Goal: Task Accomplishment & Management: Use online tool/utility

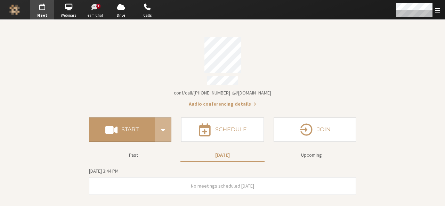
click at [94, 17] on span "Team Chat" at bounding box center [95, 16] width 24 height 6
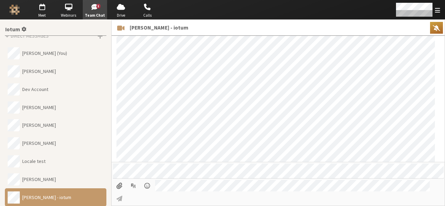
scroll to position [56, 0]
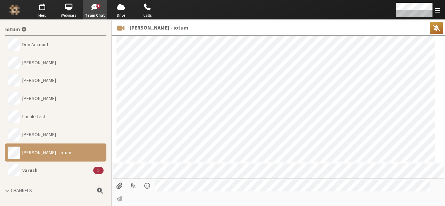
click at [54, 177] on button "varush 1" at bounding box center [56, 171] width 102 height 18
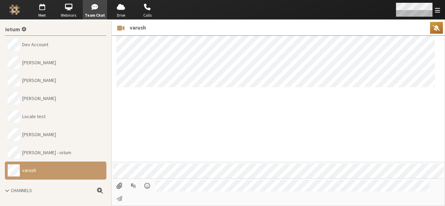
click at [433, 11] on div "Open menu" at bounding box center [417, 9] width 55 height 19
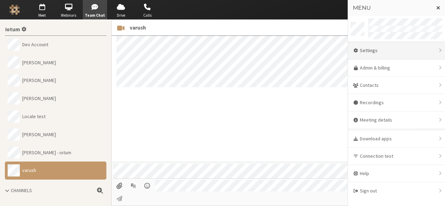
click at [398, 50] on div "Settings" at bounding box center [396, 50] width 97 height 17
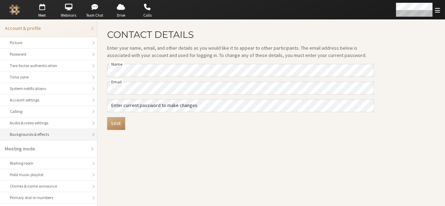
click at [59, 135] on div "Backgrounds & effects" at bounding box center [49, 134] width 78 height 6
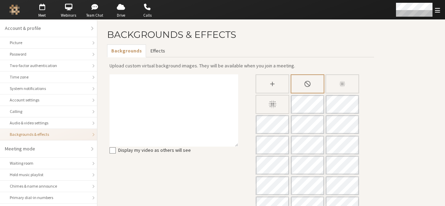
click at [154, 52] on button "Effects" at bounding box center [157, 50] width 23 height 13
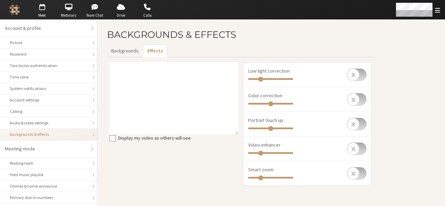
scroll to position [98, 0]
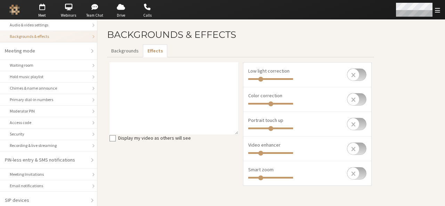
click at [435, 12] on span "Open menu" at bounding box center [437, 10] width 5 height 7
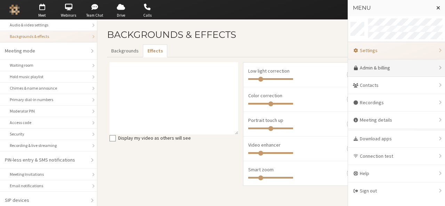
click at [403, 71] on link "Admin & billing" at bounding box center [396, 67] width 97 height 17
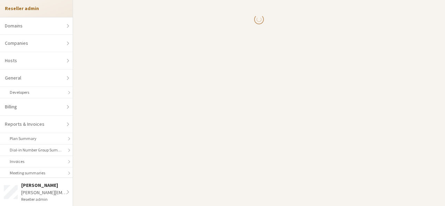
select select "10"
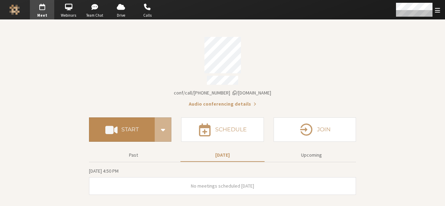
click at [124, 127] on h4 "Start" at bounding box center [129, 130] width 17 height 6
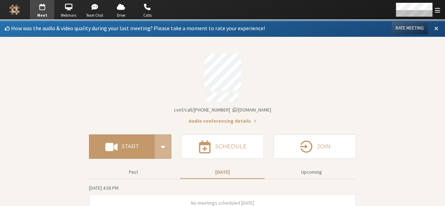
click at [434, 30] on span at bounding box center [436, 28] width 4 height 6
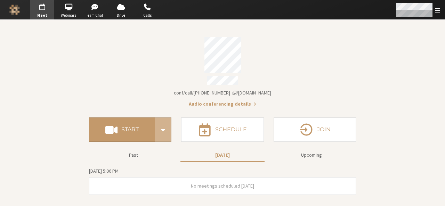
click at [438, 12] on span "Open menu" at bounding box center [437, 10] width 5 height 7
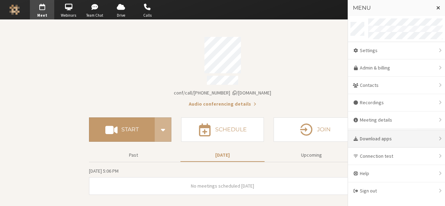
click at [392, 133] on div "Download apps" at bounding box center [396, 138] width 97 height 17
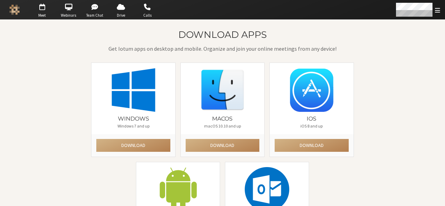
scroll to position [64, 0]
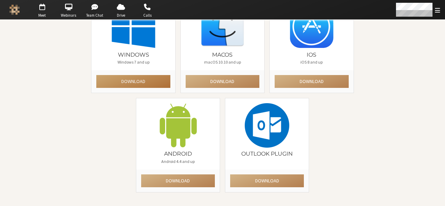
click at [133, 84] on button "Download" at bounding box center [133, 81] width 74 height 13
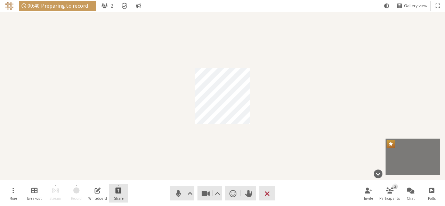
click at [123, 193] on button "Share" at bounding box center [118, 193] width 19 height 19
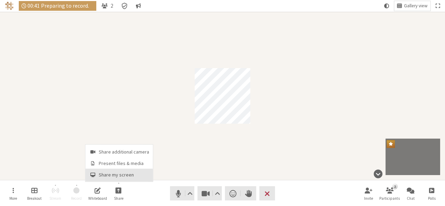
click at [120, 175] on span "Share my screen" at bounding box center [124, 174] width 50 height 5
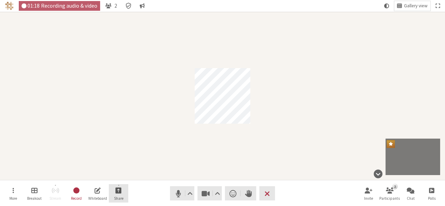
click at [126, 188] on button "Share" at bounding box center [118, 193] width 19 height 19
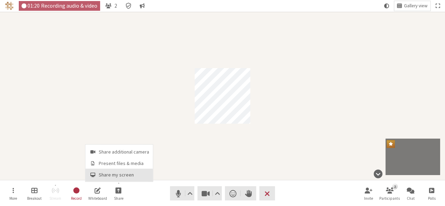
click at [122, 173] on span "Share my screen" at bounding box center [124, 174] width 50 height 5
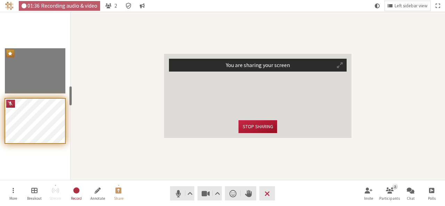
click at [254, 129] on button "Stop sharing" at bounding box center [257, 126] width 38 height 13
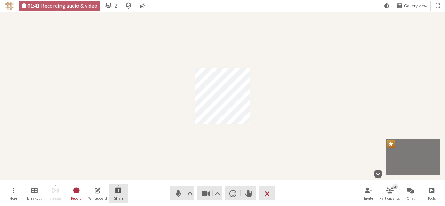
click at [122, 185] on button "Share" at bounding box center [118, 193] width 19 height 19
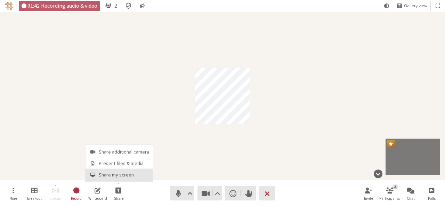
click at [121, 171] on button "Share my screen" at bounding box center [119, 175] width 67 height 13
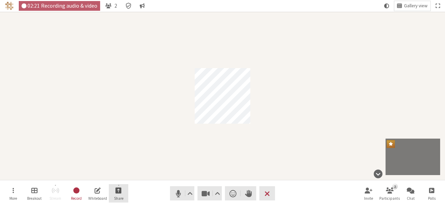
click at [120, 190] on span "Start sharing" at bounding box center [118, 190] width 6 height 8
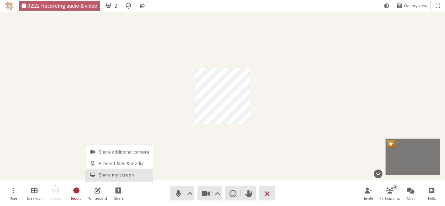
click at [121, 178] on span "Share my screen" at bounding box center [124, 174] width 50 height 5
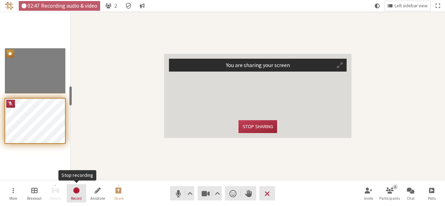
click at [84, 193] on button "Record" at bounding box center [76, 193] width 19 height 19
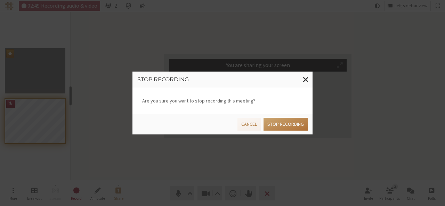
click at [284, 128] on button "Stop recording" at bounding box center [286, 124] width 44 height 13
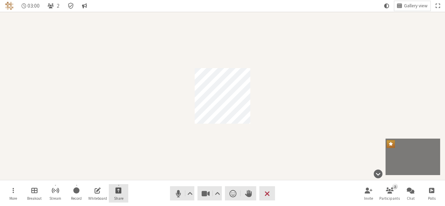
click at [123, 192] on button "Share" at bounding box center [118, 193] width 19 height 19
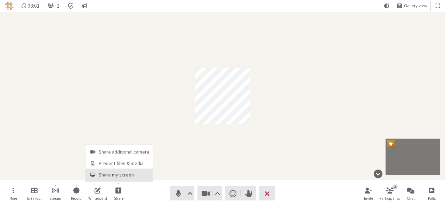
click at [122, 177] on span "Share my screen" at bounding box center [124, 174] width 50 height 5
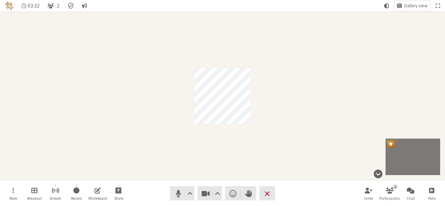
click at [427, 56] on div "Participant" at bounding box center [222, 96] width 445 height 168
click at [119, 191] on span "Start sharing" at bounding box center [118, 190] width 6 height 8
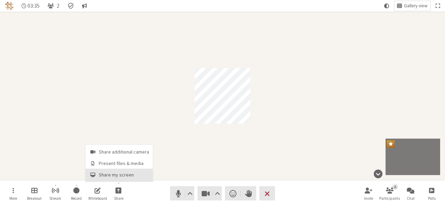
click at [119, 179] on button "Share my screen" at bounding box center [119, 175] width 67 height 13
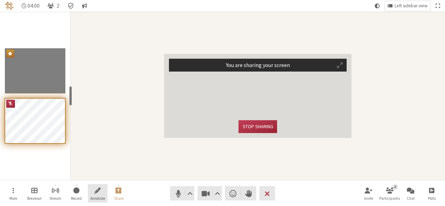
click at [98, 185] on button "Annotate" at bounding box center [97, 193] width 19 height 19
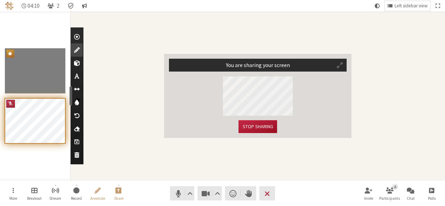
click at [260, 128] on button "Stop sharing" at bounding box center [257, 126] width 38 height 13
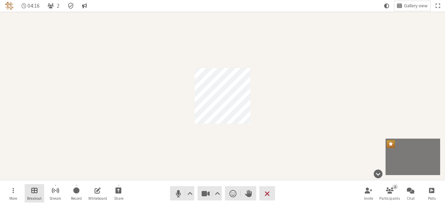
click at [33, 194] on span "Manage Breakout Rooms" at bounding box center [34, 190] width 6 height 8
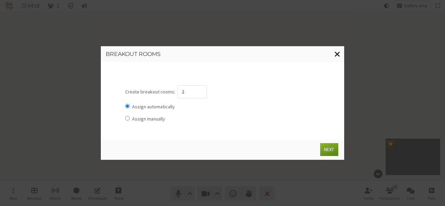
click at [337, 52] on span "Close modal" at bounding box center [337, 54] width 6 height 9
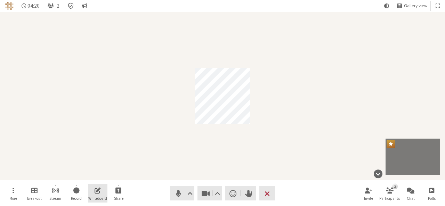
click at [93, 184] on button "Whiteboard" at bounding box center [97, 193] width 19 height 19
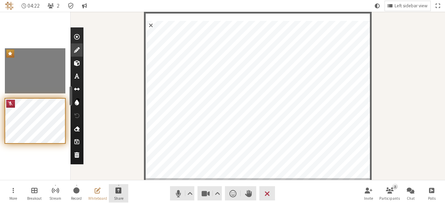
click at [111, 188] on button "Share" at bounding box center [118, 193] width 19 height 19
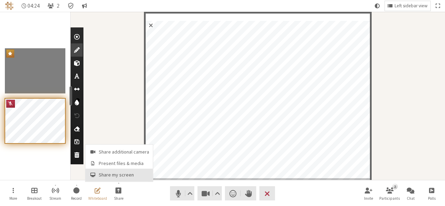
click at [109, 178] on span "Share my screen" at bounding box center [124, 174] width 50 height 5
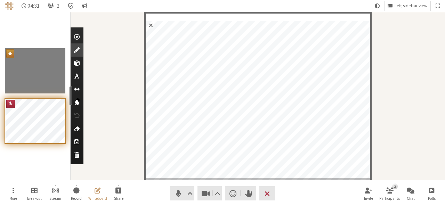
click at [150, 25] on span "Exit whiteboard" at bounding box center [151, 25] width 10 height 13
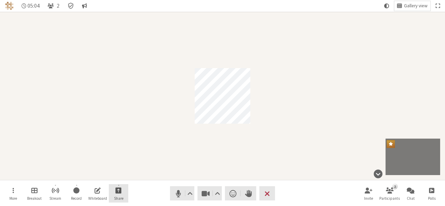
click at [123, 197] on button "Share" at bounding box center [118, 193] width 19 height 19
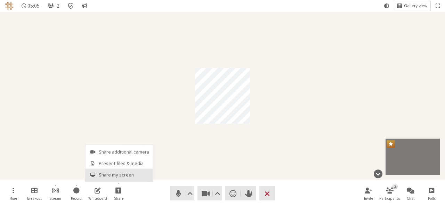
click at [120, 176] on span "Share my screen" at bounding box center [124, 174] width 50 height 5
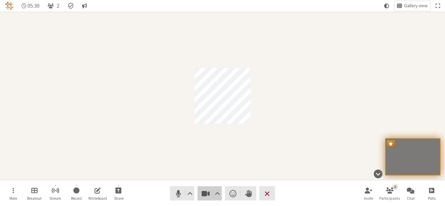
click at [203, 195] on span "Stop video (Alt+V)" at bounding box center [206, 194] width 10 height 10
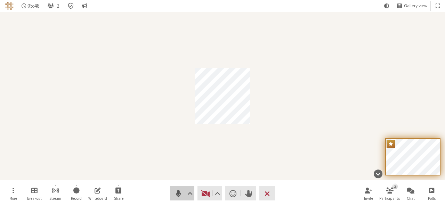
click at [173, 196] on span "Mute (Alt+A)" at bounding box center [178, 194] width 10 height 10
click at [127, 194] on button "Share" at bounding box center [118, 193] width 19 height 19
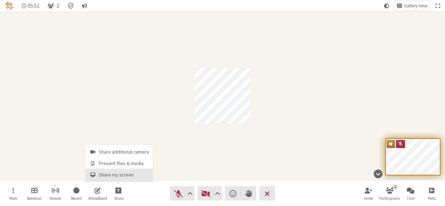
click at [120, 174] on span "Share my screen" at bounding box center [124, 174] width 50 height 5
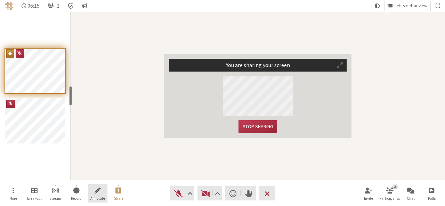
click at [95, 187] on span "Start annotating shared screen" at bounding box center [98, 190] width 6 height 8
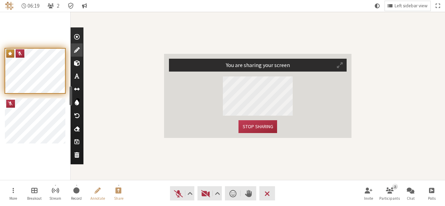
click at [74, 154] on span "Clear" at bounding box center [76, 155] width 5 height 7
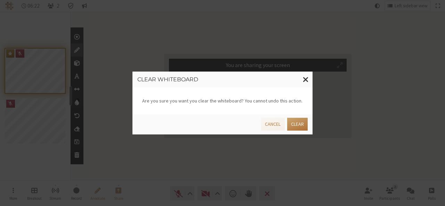
click at [296, 128] on button "Clear" at bounding box center [297, 124] width 21 height 13
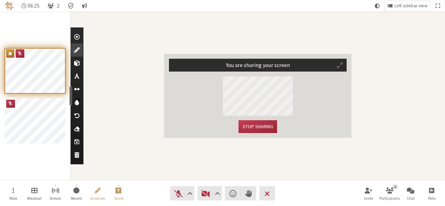
click at [76, 68] on div "Add shapes" at bounding box center [77, 63] width 12 height 13
click at [58, 78] on span at bounding box center [58, 79] width 9 height 9
click at [253, 126] on button "Stop sharing" at bounding box center [257, 126] width 38 height 13
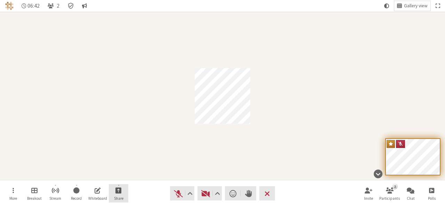
click at [125, 195] on button "Share" at bounding box center [118, 193] width 19 height 19
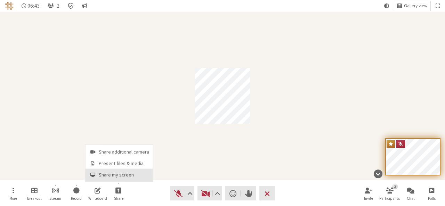
click at [121, 176] on span "Share my screen" at bounding box center [124, 174] width 50 height 5
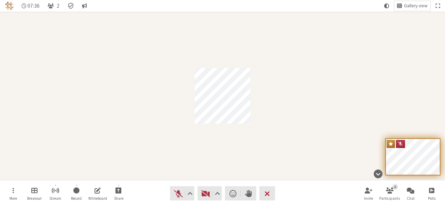
click at [266, 191] on span "End or leave meeting" at bounding box center [267, 194] width 5 height 10
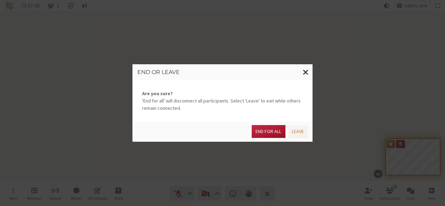
click at [270, 130] on button "End for all" at bounding box center [268, 131] width 33 height 13
